Goal: Task Accomplishment & Management: Manage account settings

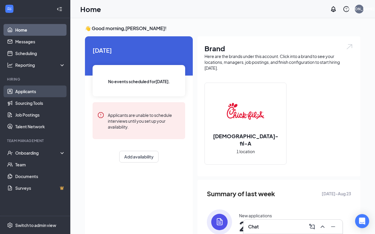
click at [30, 93] on link "Applicants" at bounding box center [40, 91] width 50 height 12
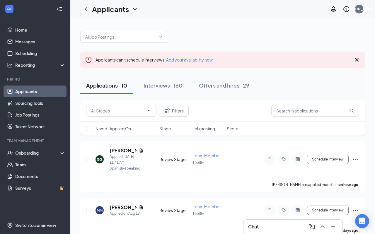
click at [357, 59] on icon "Cross" at bounding box center [357, 60] width 4 height 4
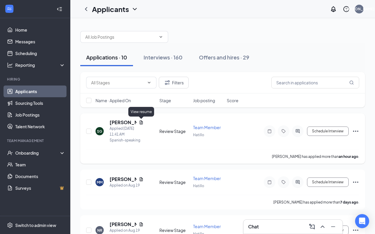
click at [140, 123] on icon "Document" at bounding box center [141, 122] width 5 height 5
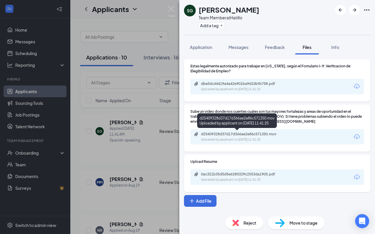
click at [248, 137] on div "d25409328d37d17d366ae2e86c571350.mov Uploaded by applicant on [DATE] 11:41:25" at bounding box center [241, 137] width 95 height 10
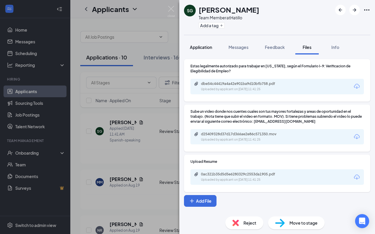
click at [197, 46] on span "Application" at bounding box center [201, 46] width 22 height 5
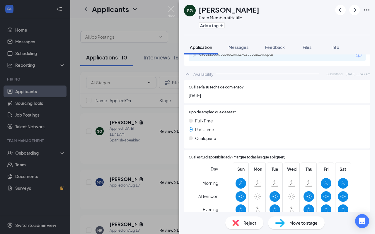
scroll to position [377, 0]
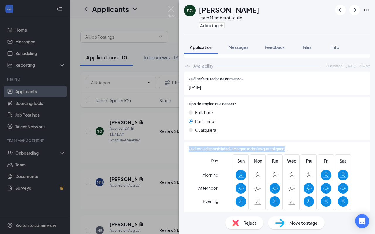
drag, startPoint x: 286, startPoint y: 143, endPoint x: 189, endPoint y: 145, distance: 97.4
click at [189, 146] on span "Cual es tu disponibilidad? (Marque todas las que apliquen)." at bounding box center [237, 149] width 98 height 6
click at [191, 154] on div "Day Morning Afternoon Evening" at bounding box center [203, 183] width 30 height 58
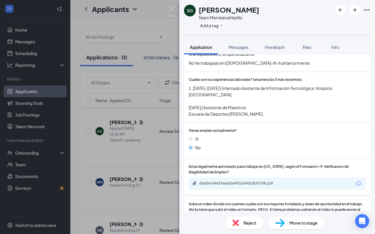
scroll to position [0, 0]
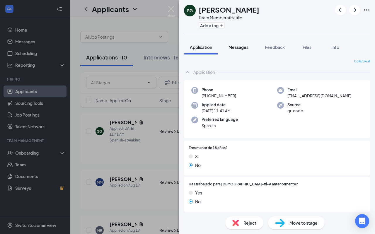
click at [239, 47] on span "Messages" at bounding box center [238, 46] width 20 height 5
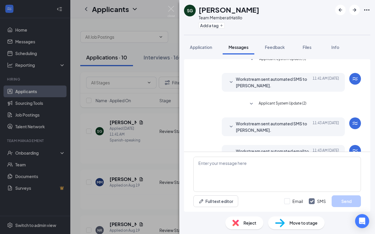
scroll to position [68, 0]
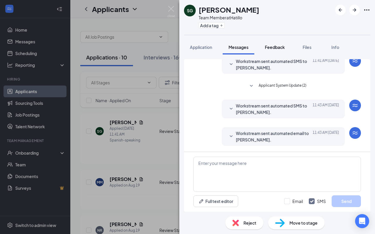
click at [272, 46] on span "Feedback" at bounding box center [275, 46] width 20 height 5
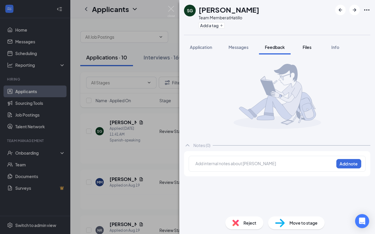
click at [307, 48] on span "Files" at bounding box center [306, 46] width 9 height 5
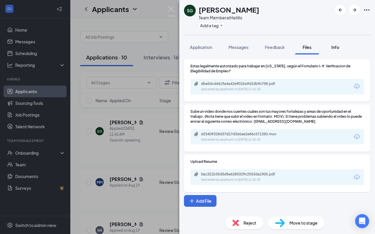
click at [339, 47] on span "Info" at bounding box center [335, 46] width 8 height 5
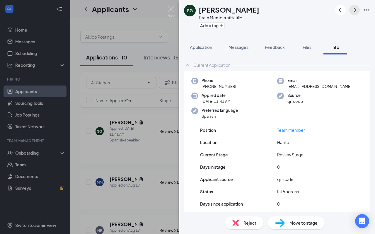
click at [352, 11] on icon "ArrowRight" at bounding box center [354, 9] width 7 height 7
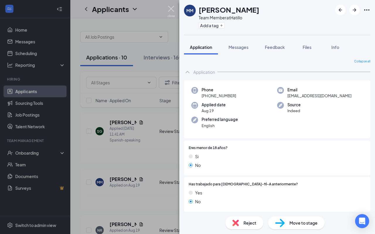
click at [170, 10] on img at bounding box center [170, 11] width 7 height 11
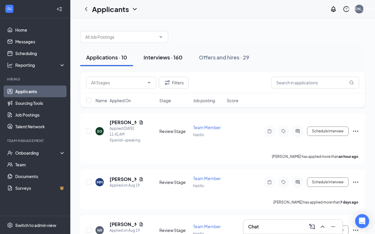
click at [167, 56] on div "Interviews · 160" at bounding box center [162, 57] width 39 height 7
